Goal: Download file/media

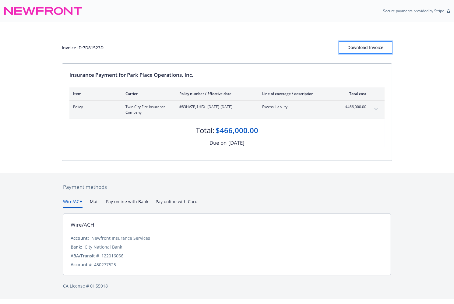
click at [358, 48] on div "Download Invoice" at bounding box center [365, 48] width 53 height 12
click at [365, 46] on div "Download Invoice" at bounding box center [365, 48] width 53 height 12
